Goal: Task Accomplishment & Management: Use online tool/utility

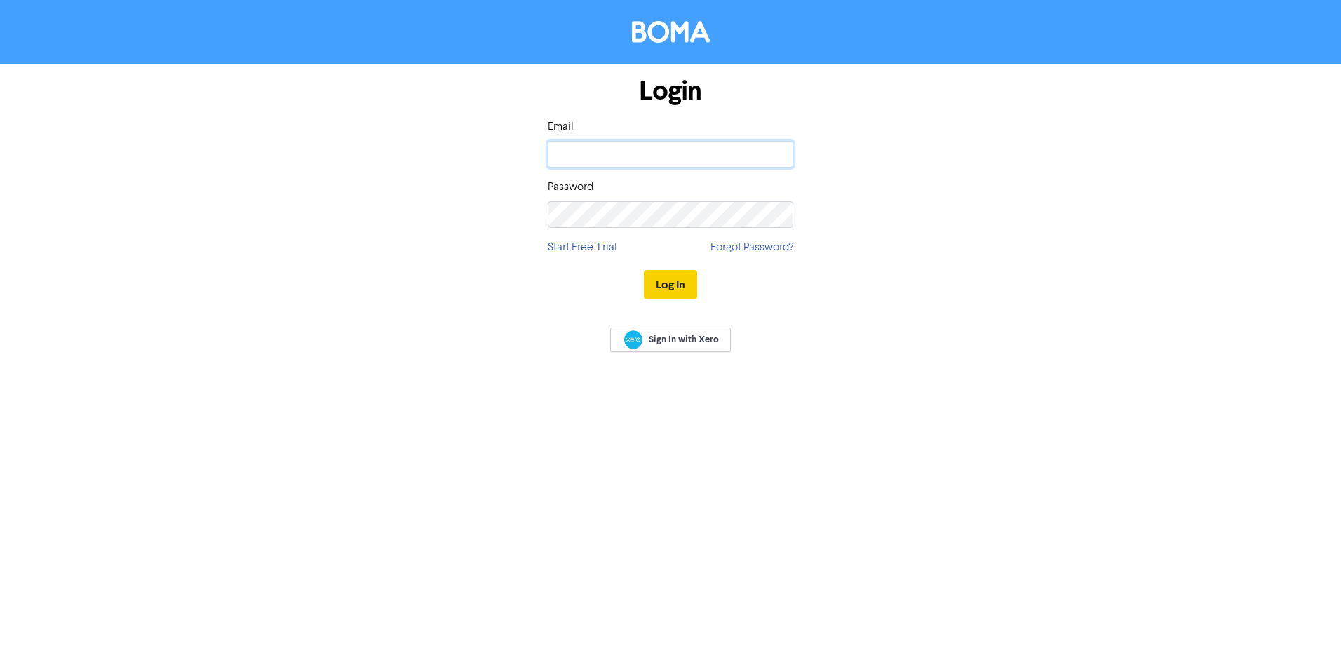
type input "[PERSON_NAME][EMAIL_ADDRESS][PERSON_NAME][DOMAIN_NAME]"
click at [682, 287] on button "Log In" at bounding box center [670, 284] width 53 height 29
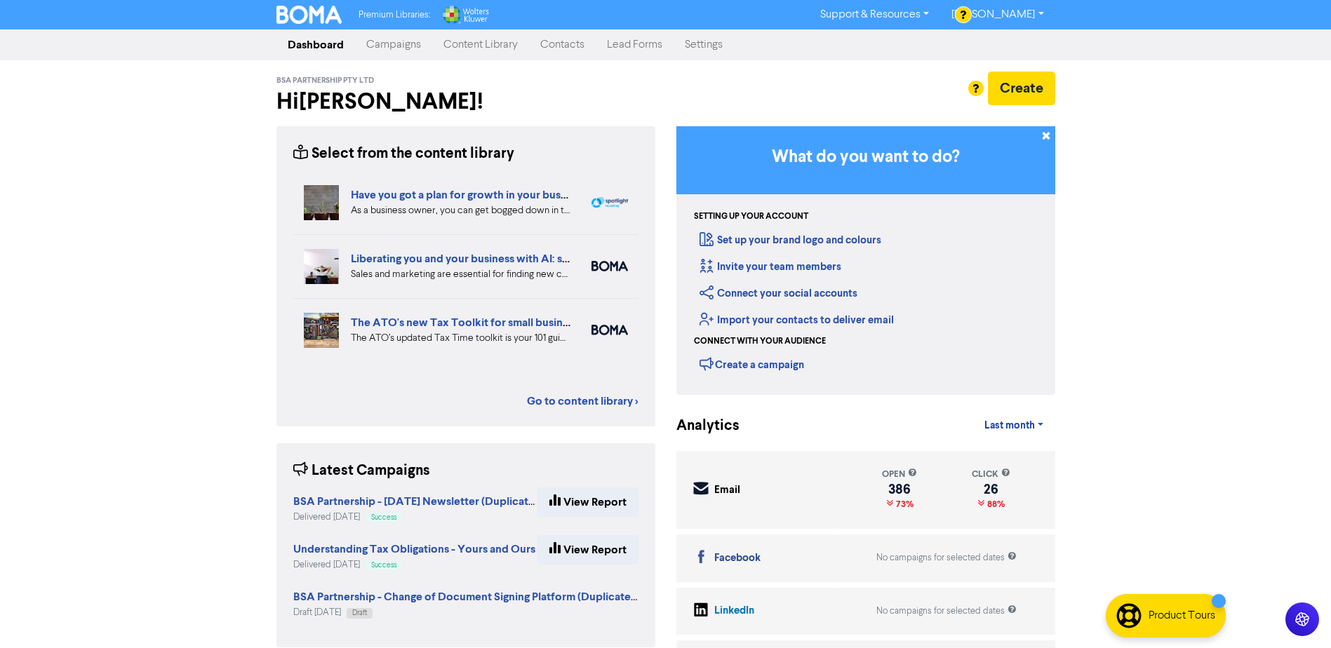
click at [472, 37] on link "Content Library" at bounding box center [480, 45] width 97 height 28
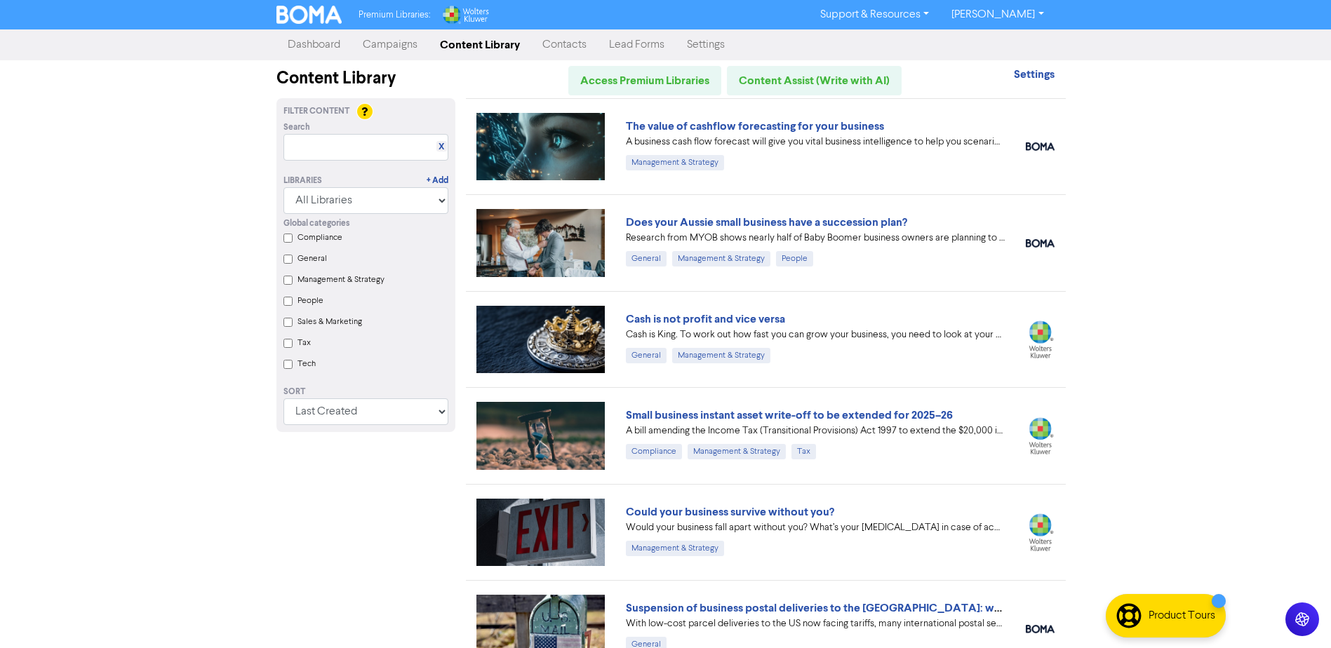
click at [409, 49] on link "Campaigns" at bounding box center [389, 45] width 77 height 28
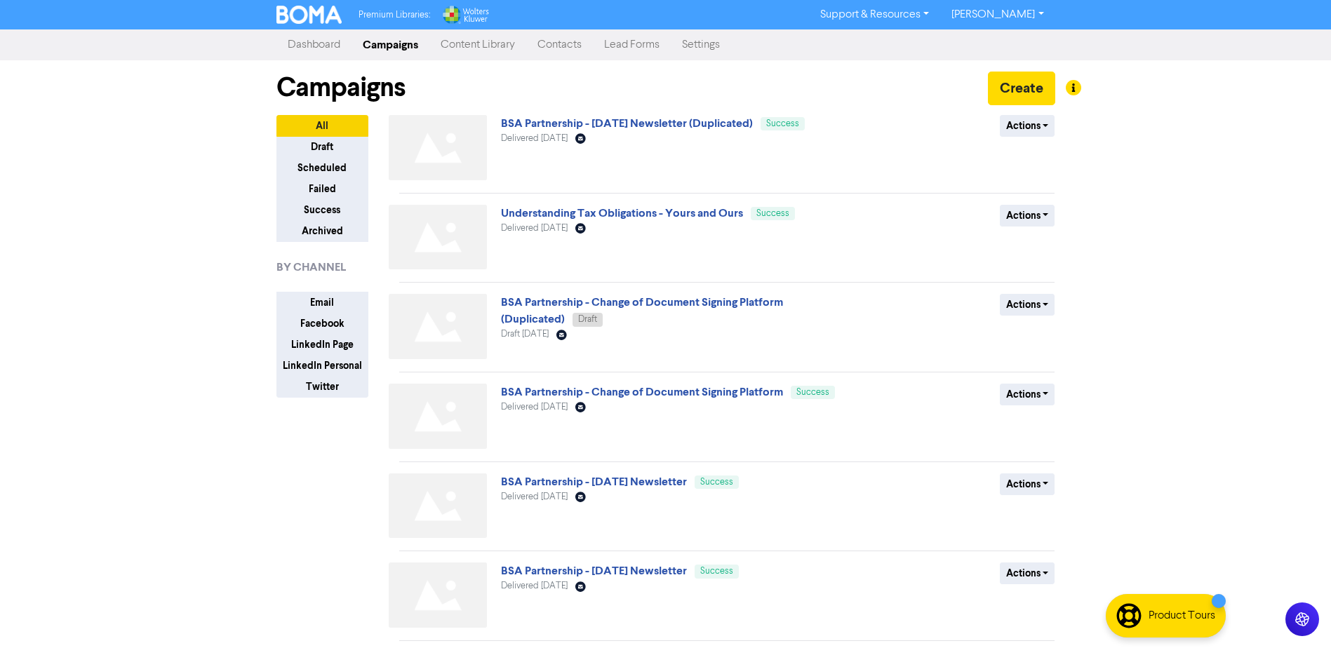
click at [581, 213] on link "Understanding Tax Obligations - Yours and Ours" at bounding box center [622, 213] width 242 height 14
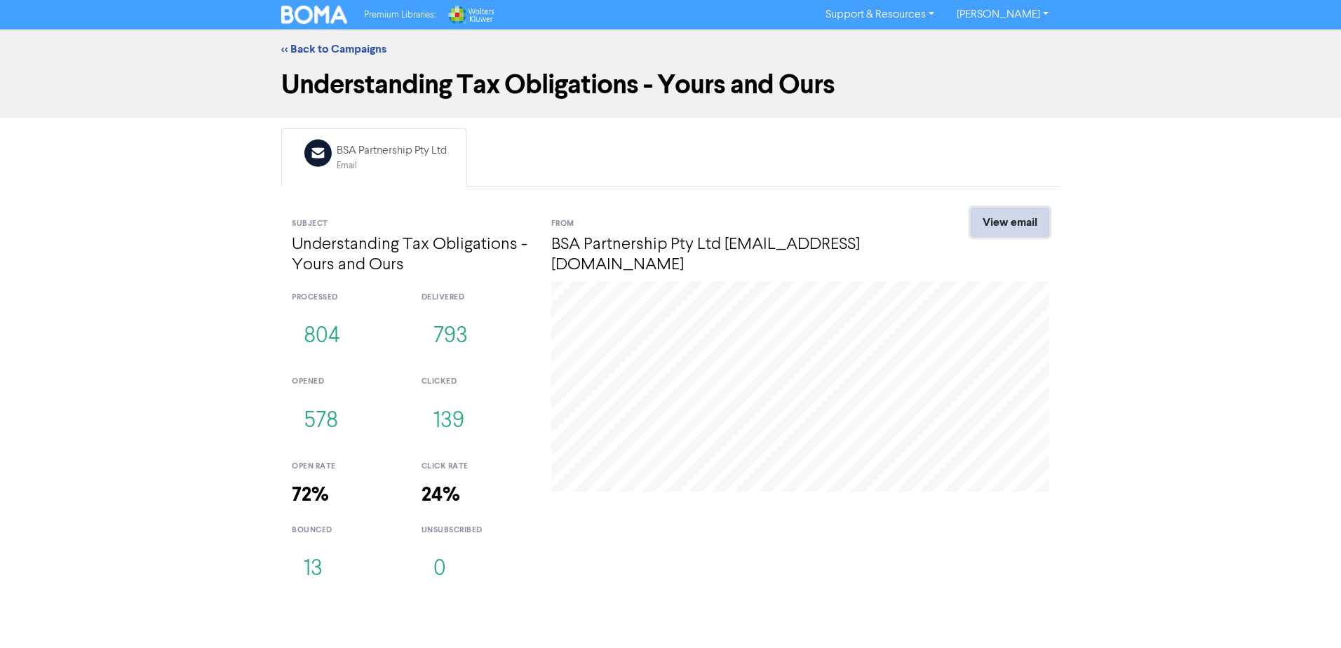
click at [1006, 231] on link "View email" at bounding box center [1010, 222] width 79 height 29
